Goal: Browse casually

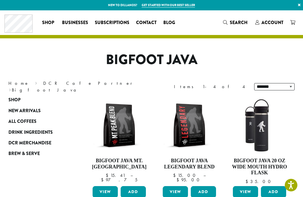
click at [48, 139] on link "DCR Merchandise" at bounding box center [37, 143] width 59 height 11
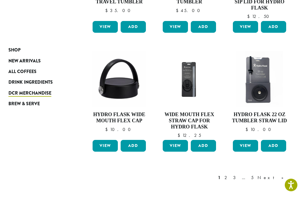
scroll to position [392, 0]
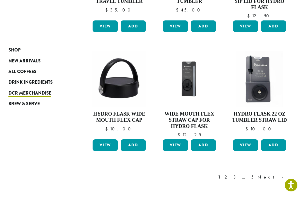
click at [281, 175] on link "Next »" at bounding box center [272, 177] width 32 height 7
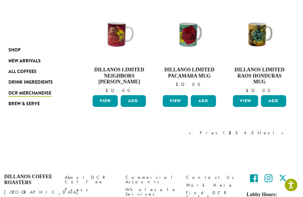
scroll to position [452, 0]
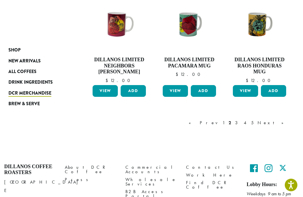
click at [283, 121] on link "Next »" at bounding box center [272, 123] width 32 height 7
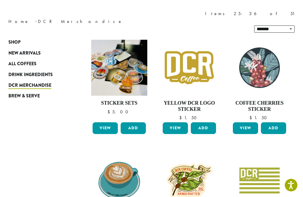
scroll to position [34, 0]
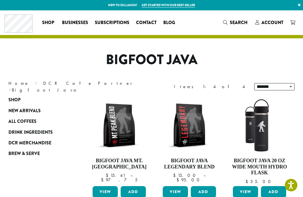
click at [9, 101] on span "Shop" at bounding box center [14, 100] width 12 height 7
